Goal: Task Accomplishment & Management: Use online tool/utility

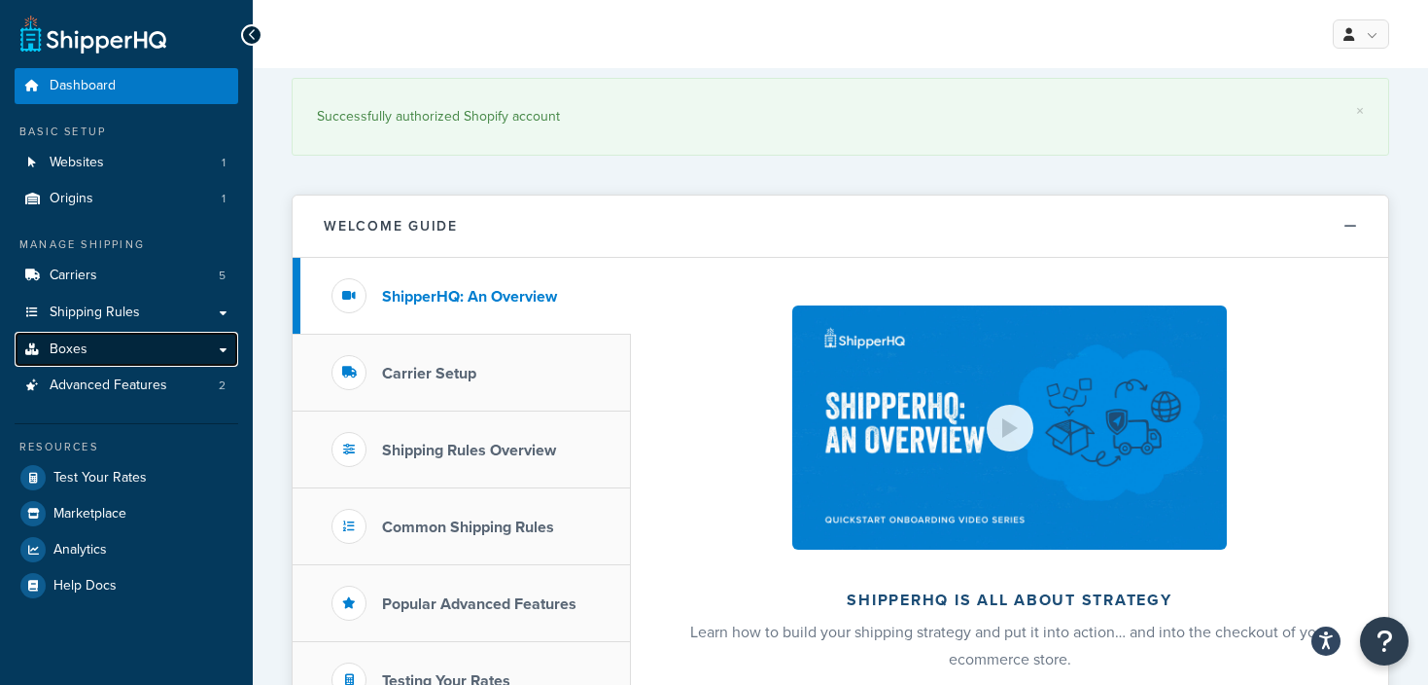
click at [124, 332] on link "Boxes" at bounding box center [127, 350] width 224 height 36
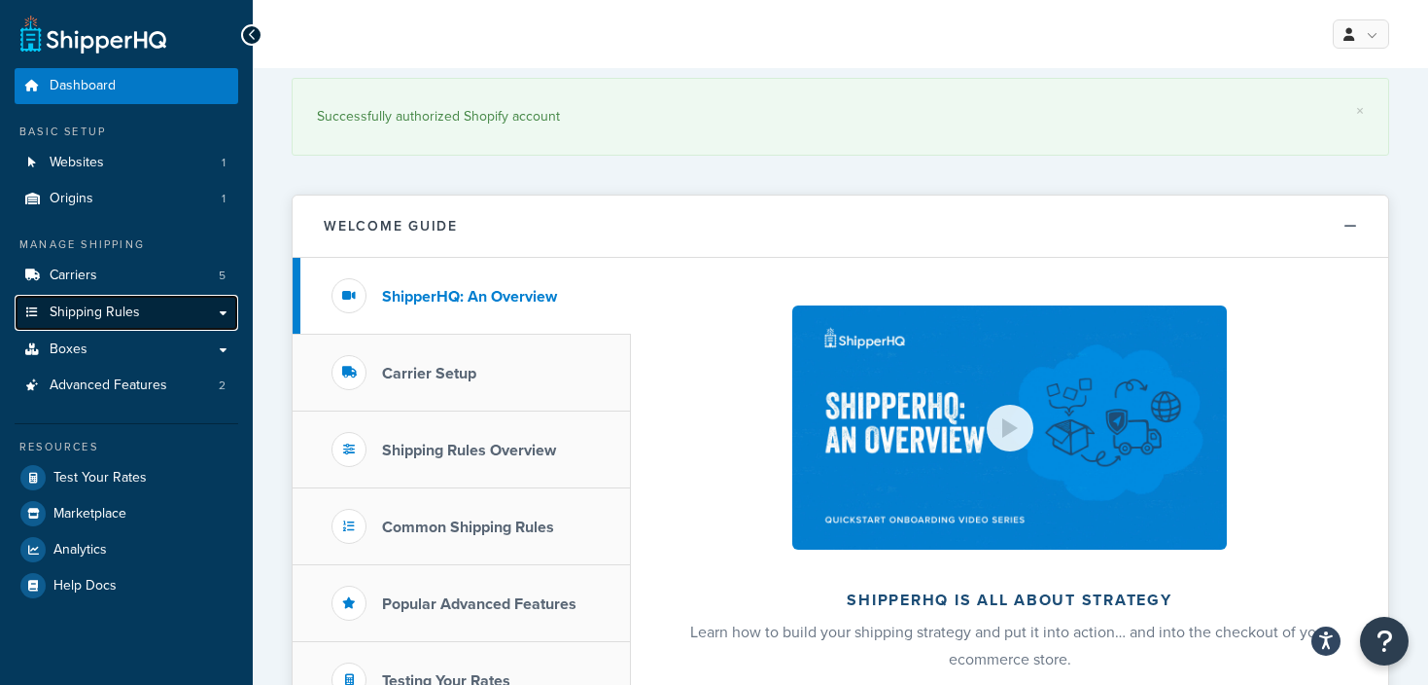
click at [136, 316] on span "Shipping Rules" at bounding box center [95, 312] width 90 height 17
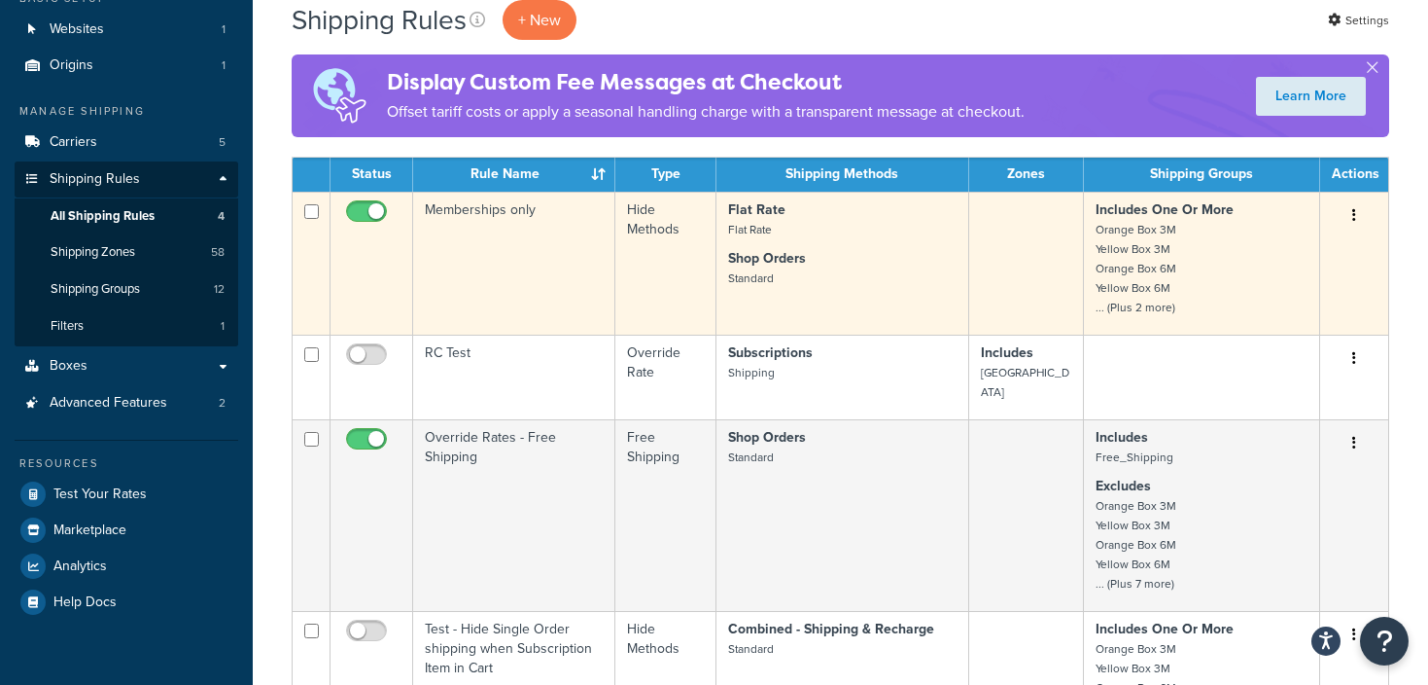
scroll to position [135, 0]
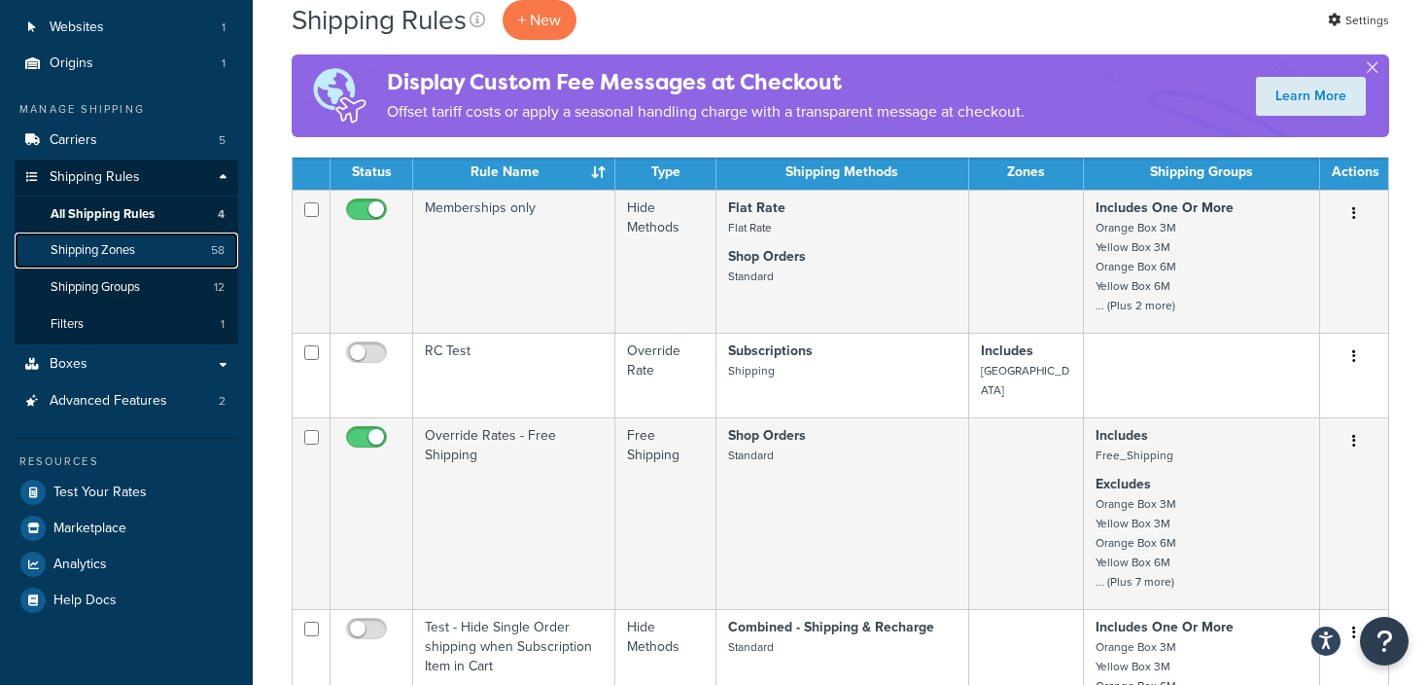
click at [71, 254] on span "Shipping Zones" at bounding box center [93, 250] width 85 height 17
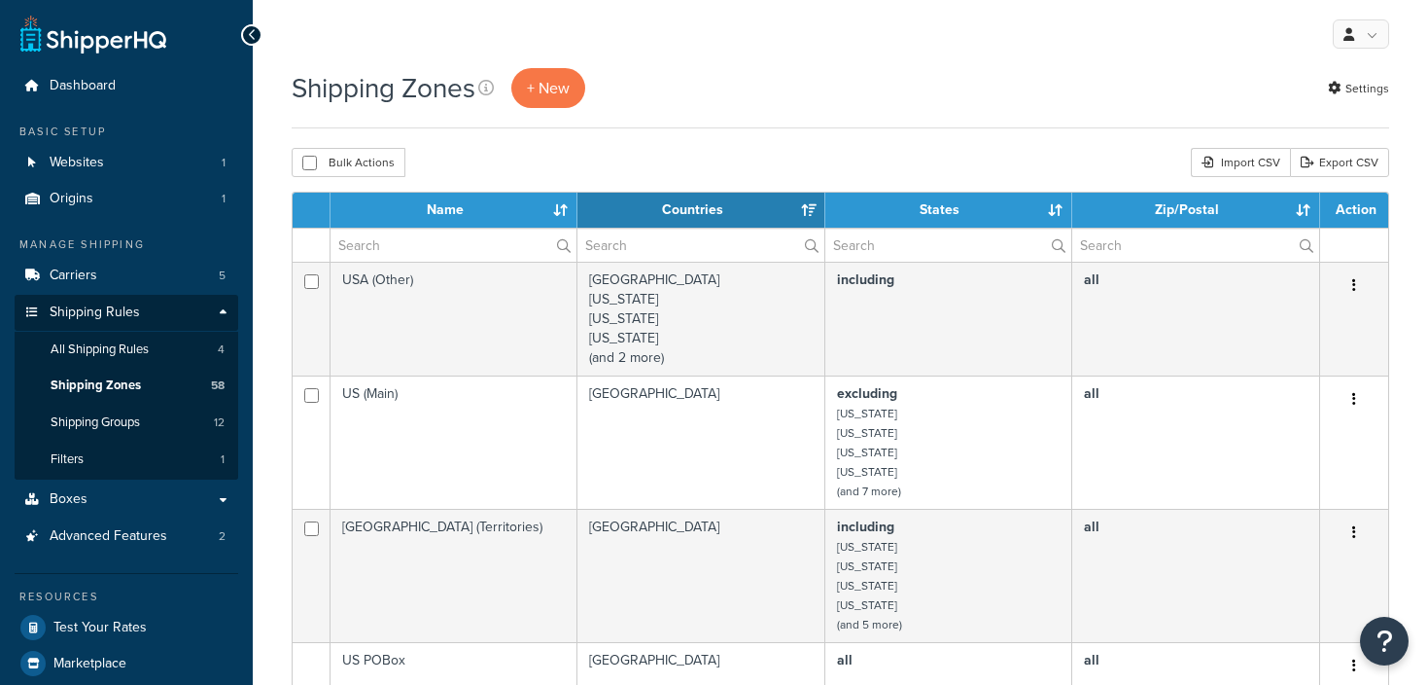
select select "15"
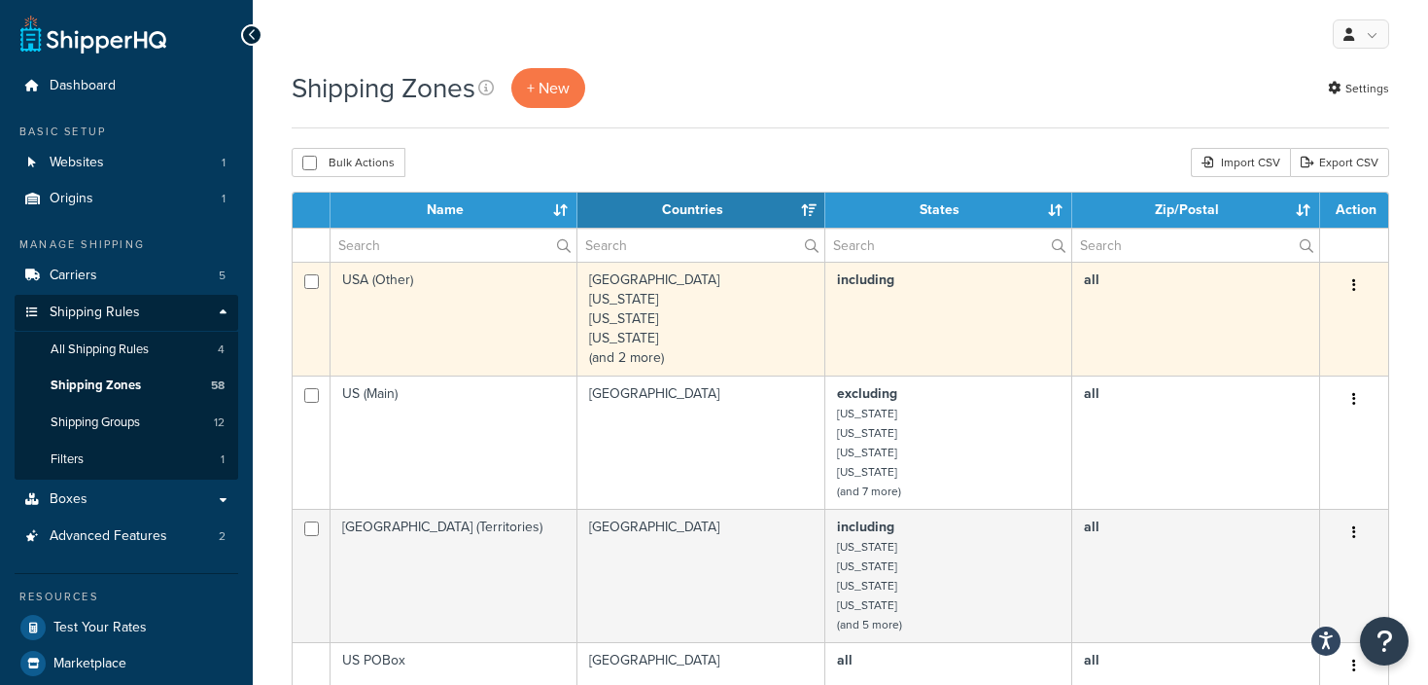
click at [533, 310] on td "USA (Other)" at bounding box center [454, 319] width 247 height 114
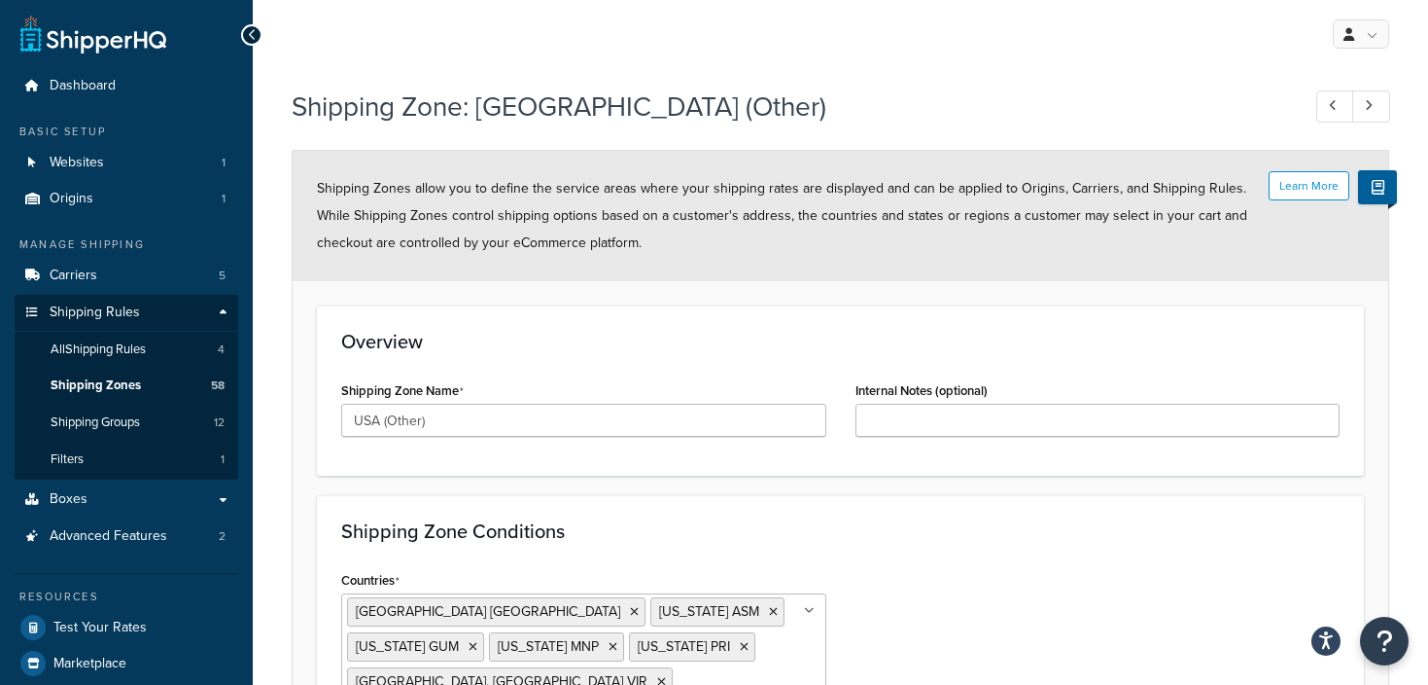
scroll to position [232, 0]
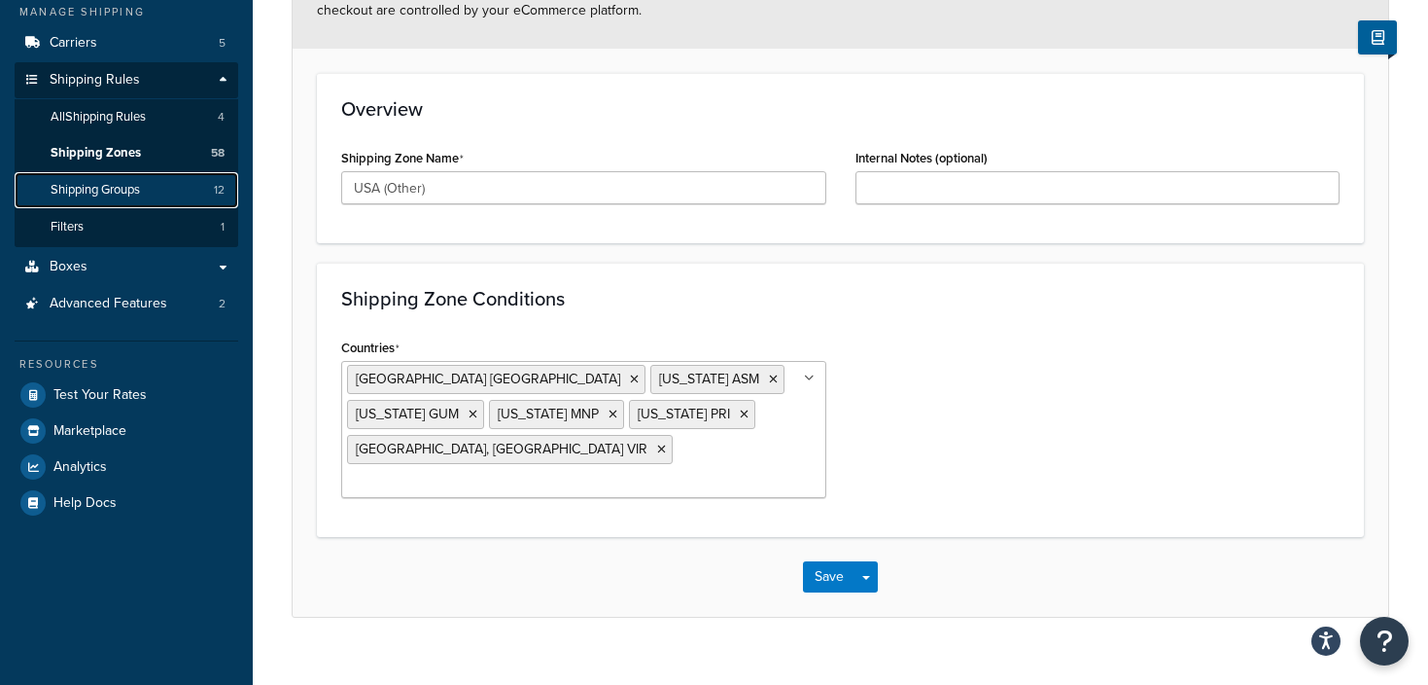
click at [125, 187] on span "Shipping Groups" at bounding box center [95, 190] width 89 height 17
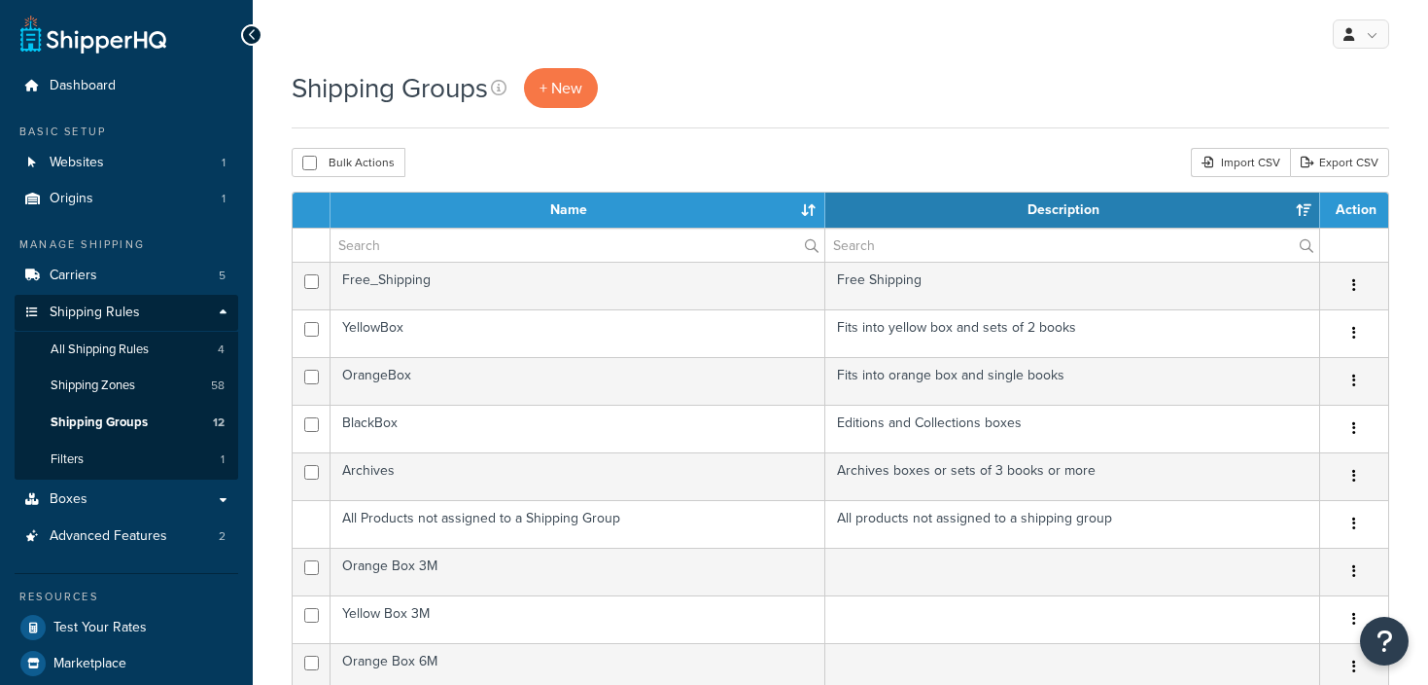
select select "15"
click at [112, 334] on link "All Shipping Rules 4" at bounding box center [127, 350] width 224 height 36
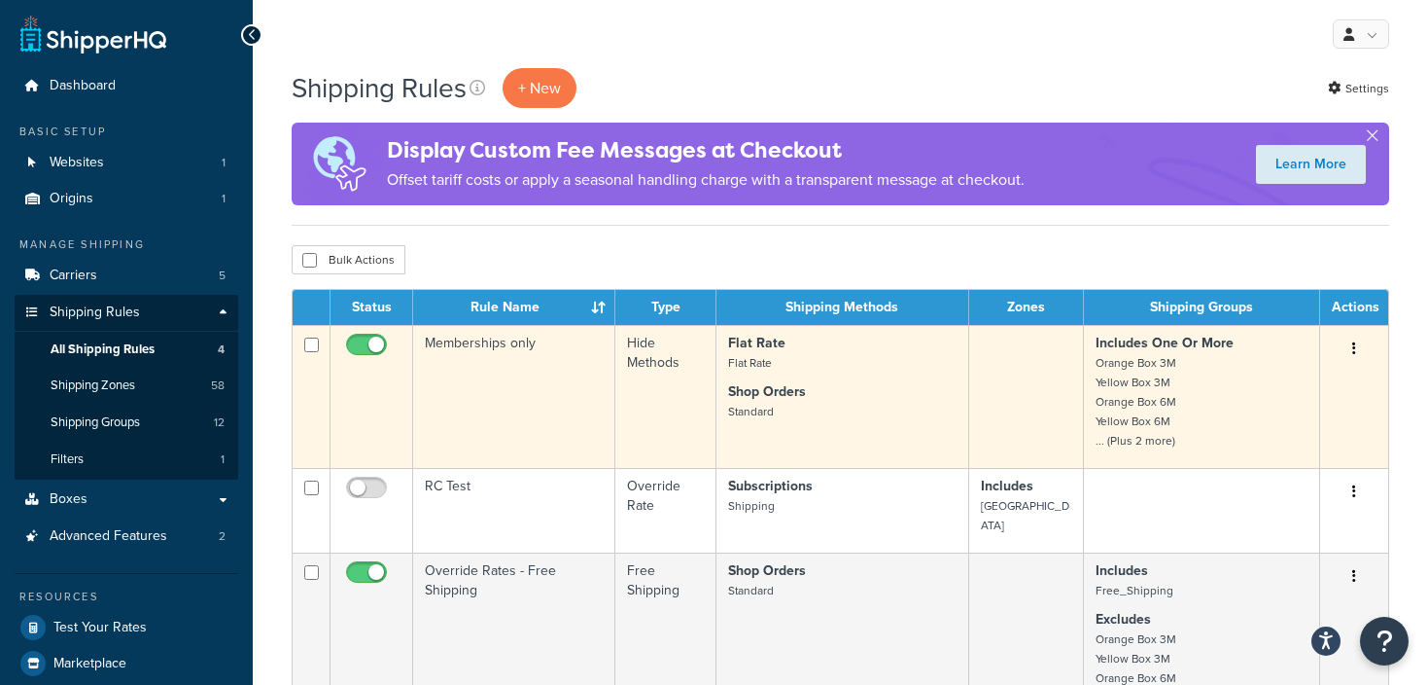
click at [855, 389] on p "Shop Orders Standard" at bounding box center [842, 401] width 229 height 39
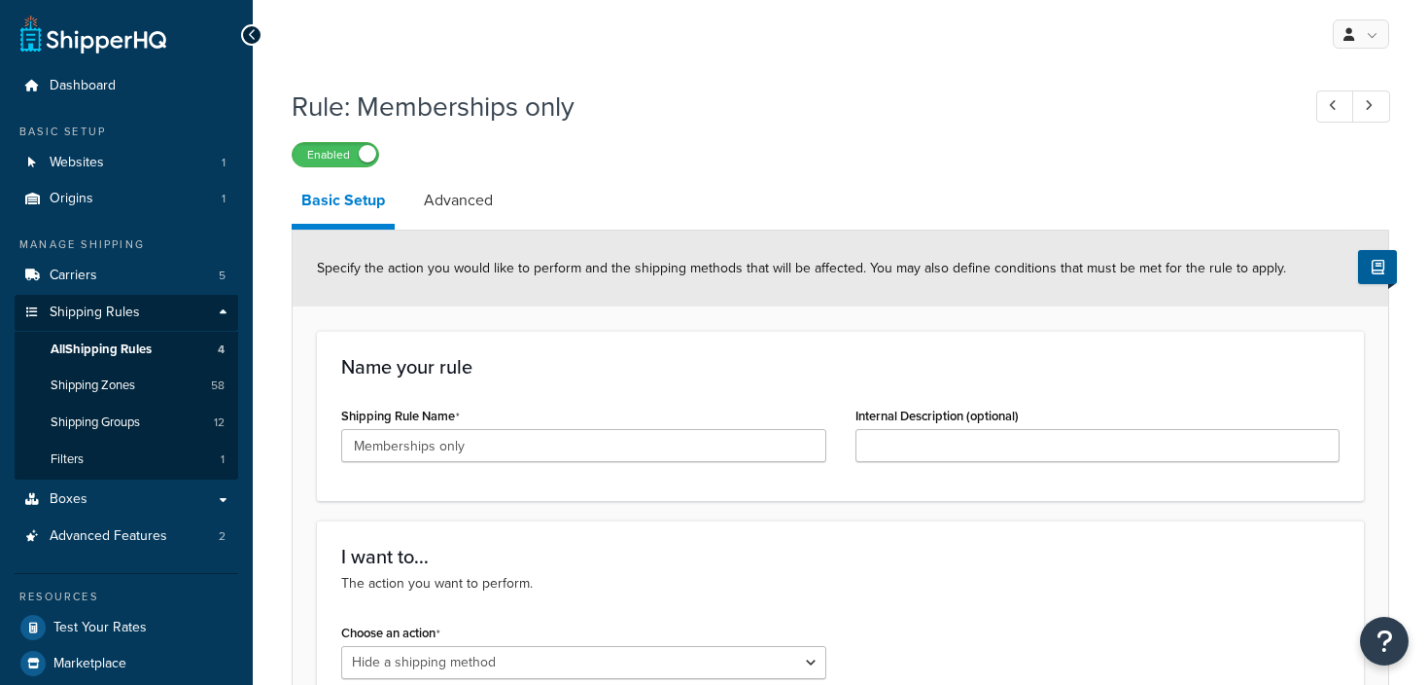
select select "HIDE"
click at [103, 280] on link "Carriers 5" at bounding box center [127, 276] width 224 height 36
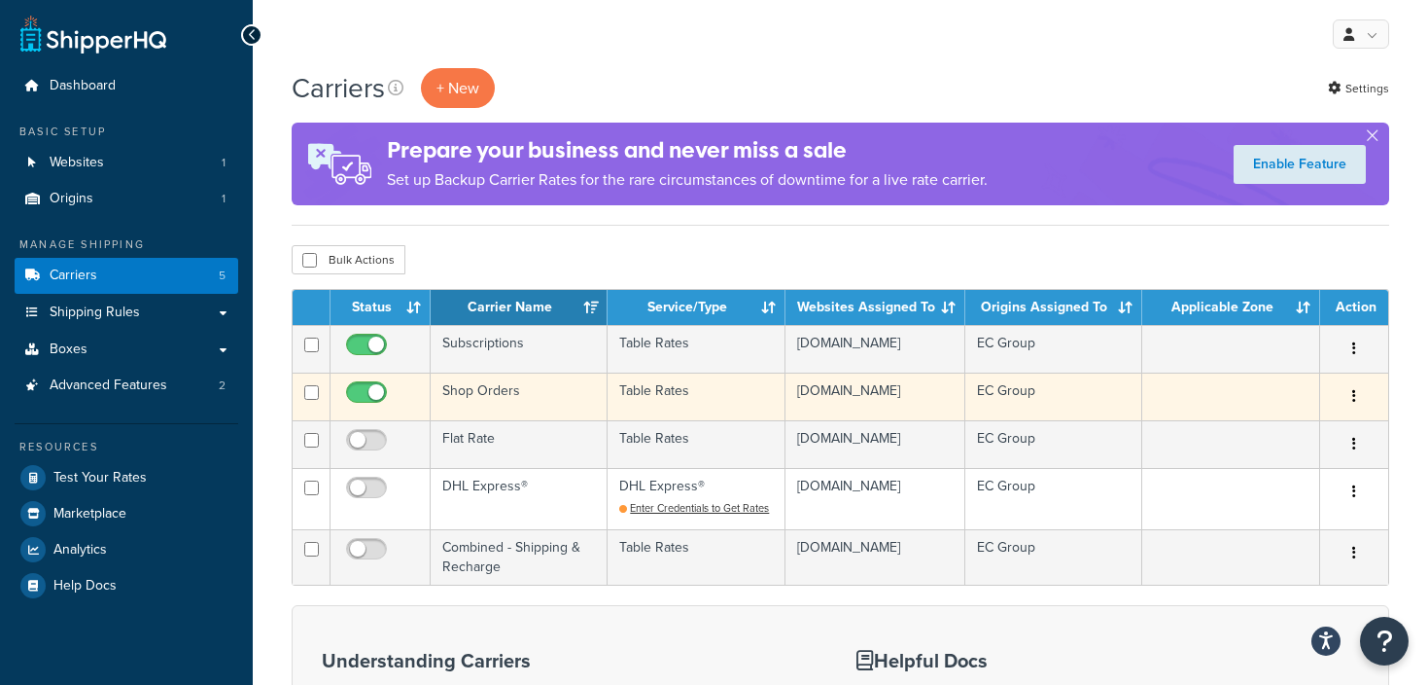
click at [546, 389] on td "Shop Orders" at bounding box center [519, 396] width 177 height 48
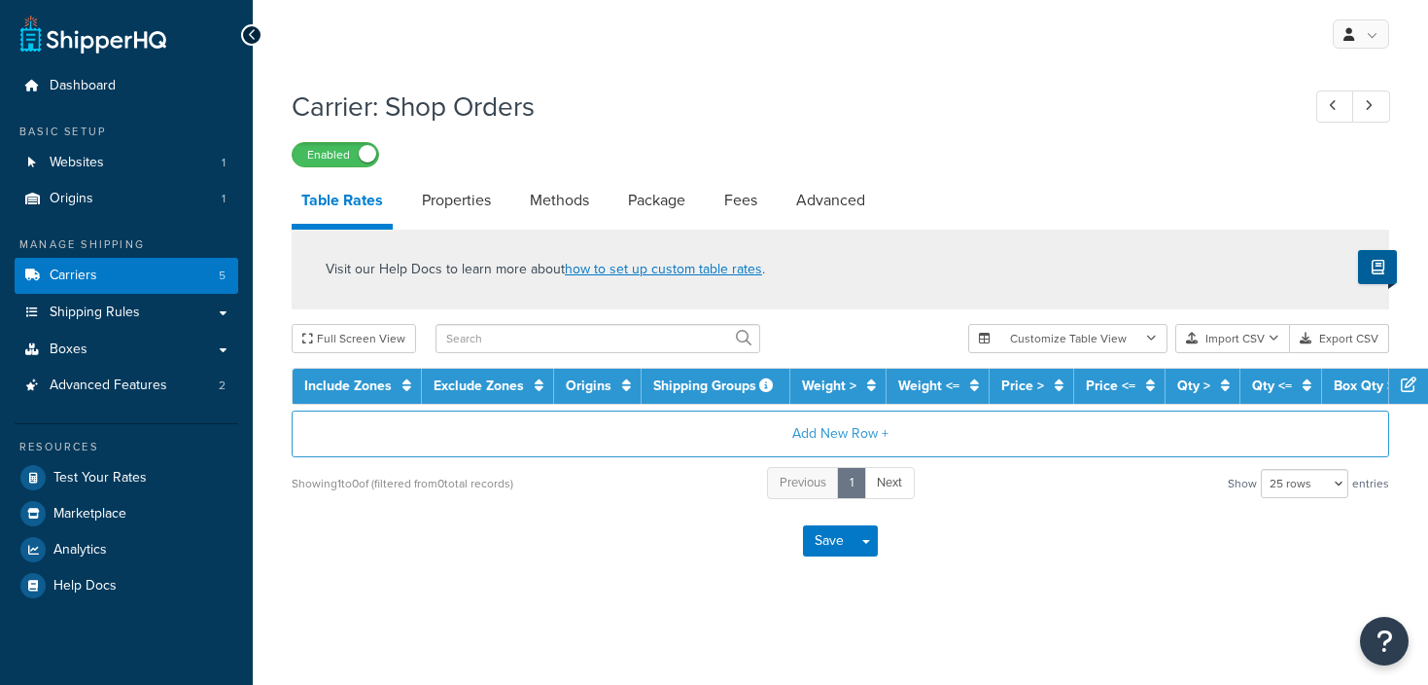
select select "25"
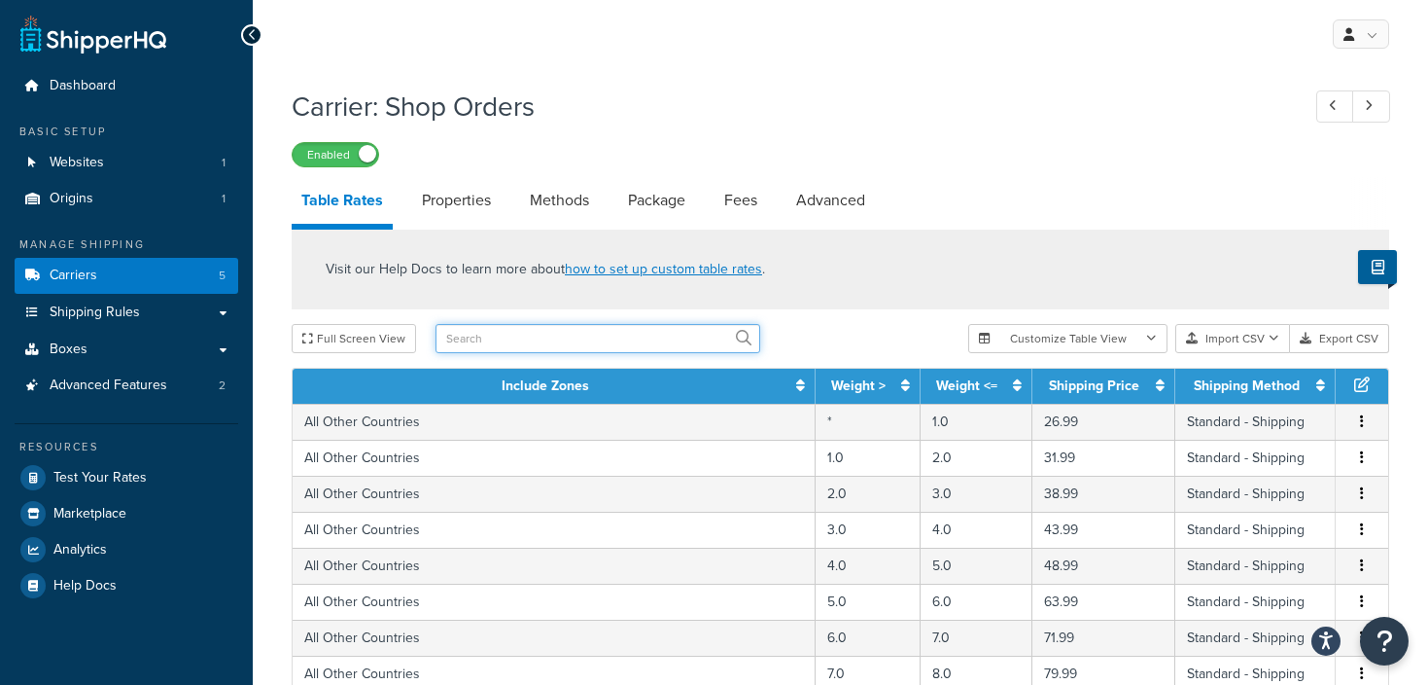
click at [476, 328] on input "text" at bounding box center [598, 338] width 325 height 29
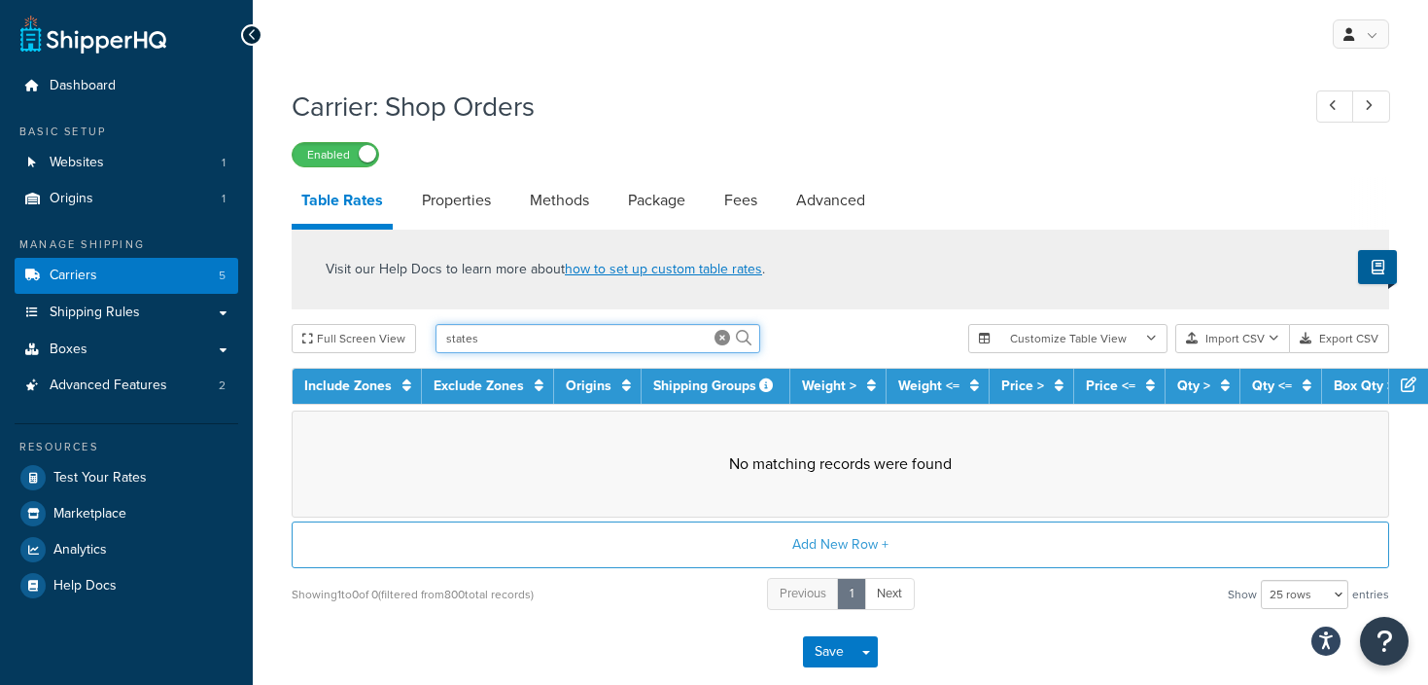
click at [510, 331] on input "states" at bounding box center [598, 338] width 325 height 29
type input "s"
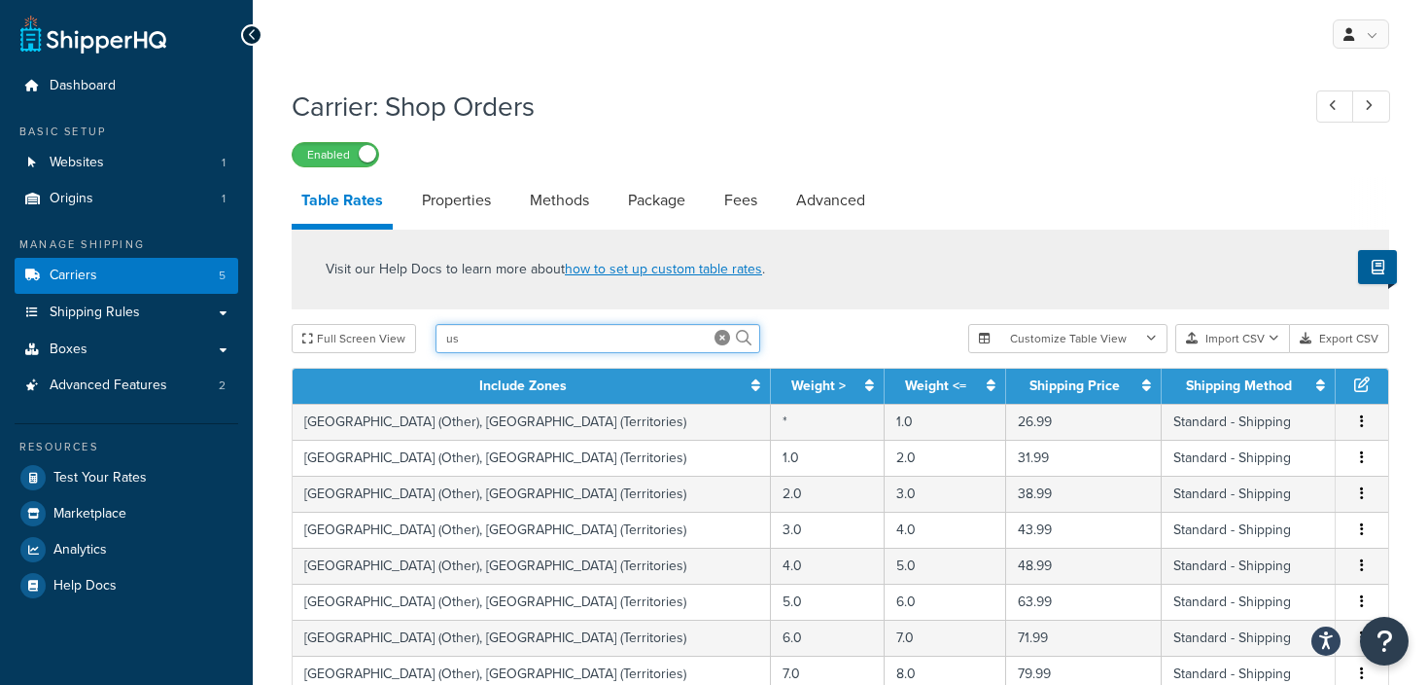
click at [539, 334] on input "us" at bounding box center [598, 338] width 325 height 29
type input "usa"
click at [1354, 332] on button "Export CSV" at bounding box center [1339, 338] width 99 height 29
